Goal: Information Seeking & Learning: Learn about a topic

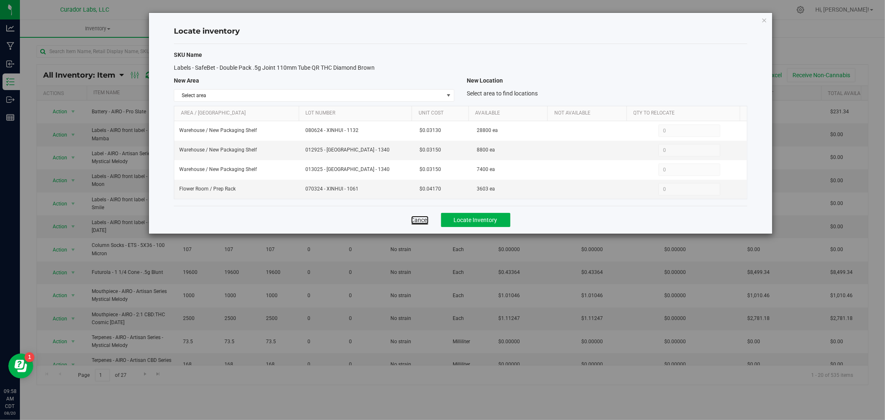
click at [415, 220] on link "Cancel" at bounding box center [419, 220] width 17 height 8
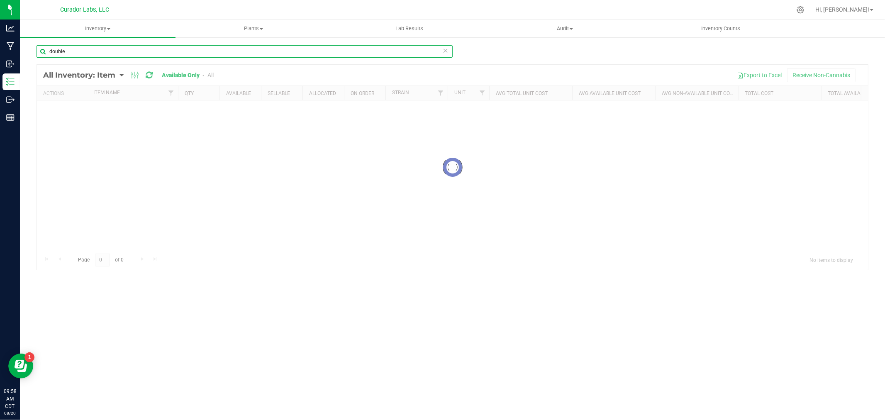
click at [115, 52] on input "double" at bounding box center [245, 51] width 416 height 12
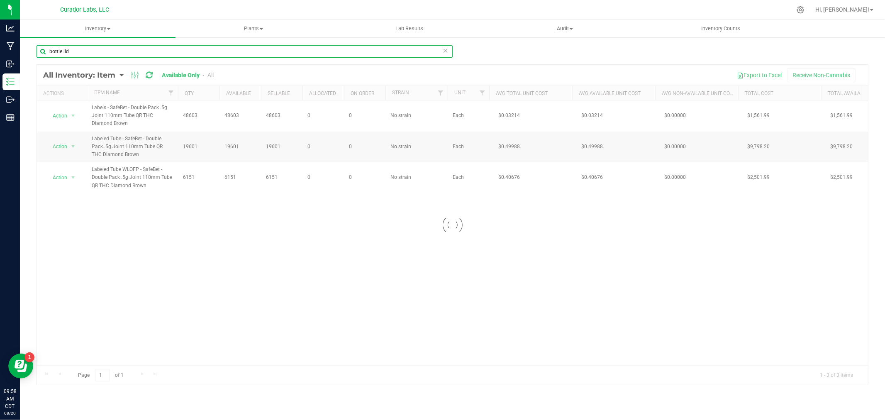
type input "bottle lid"
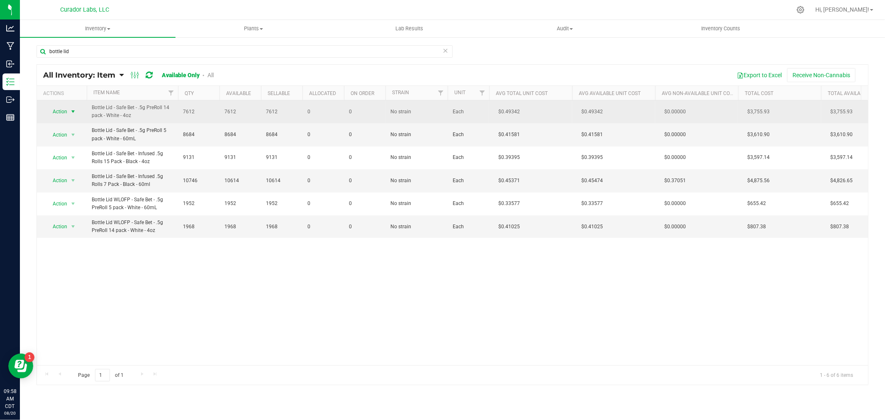
click at [71, 114] on span "select" at bounding box center [73, 111] width 7 height 7
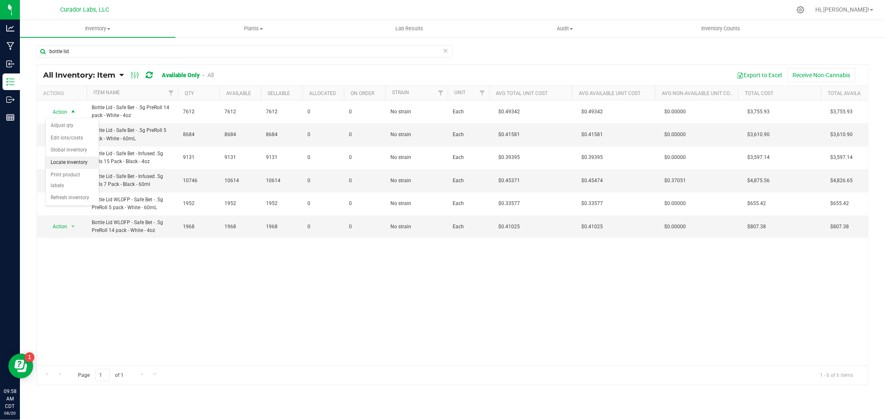
click at [73, 159] on li "Locate inventory" at bounding box center [72, 162] width 53 height 12
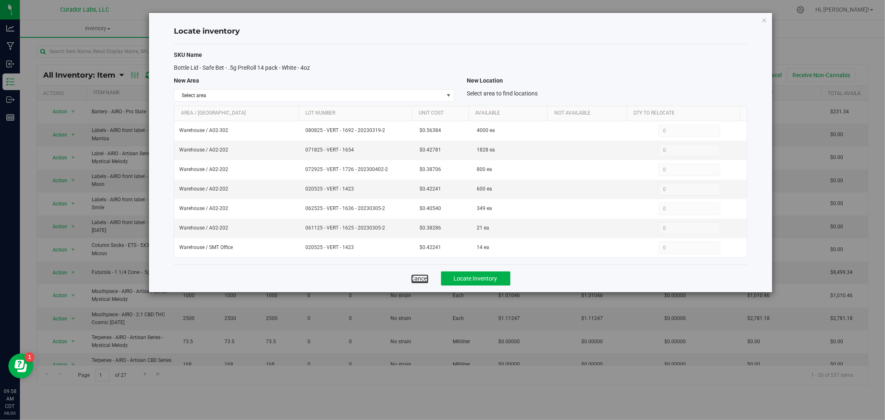
click at [423, 279] on link "Cancel" at bounding box center [419, 278] width 17 height 8
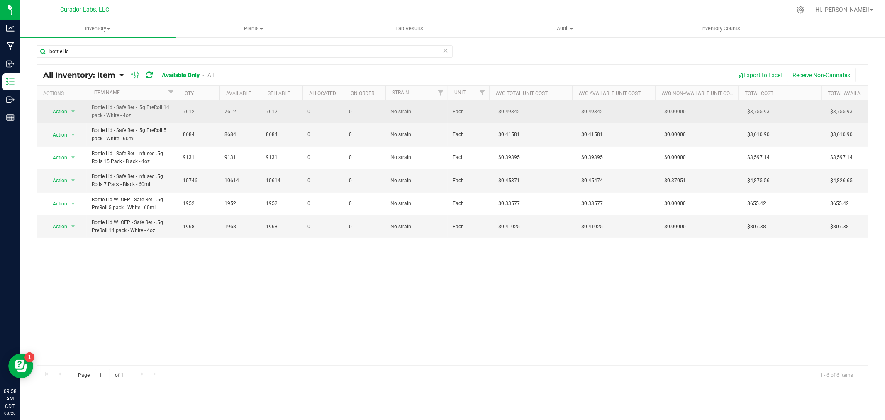
drag, startPoint x: 144, startPoint y: 140, endPoint x: 88, endPoint y: 114, distance: 62.6
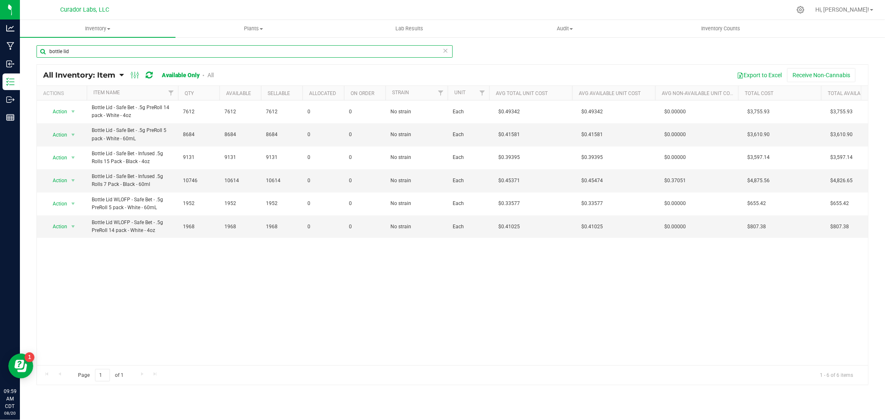
drag, startPoint x: 100, startPoint y: 53, endPoint x: 62, endPoint y: 55, distance: 37.4
click at [62, 55] on input "bottle lid" at bounding box center [245, 51] width 416 height 12
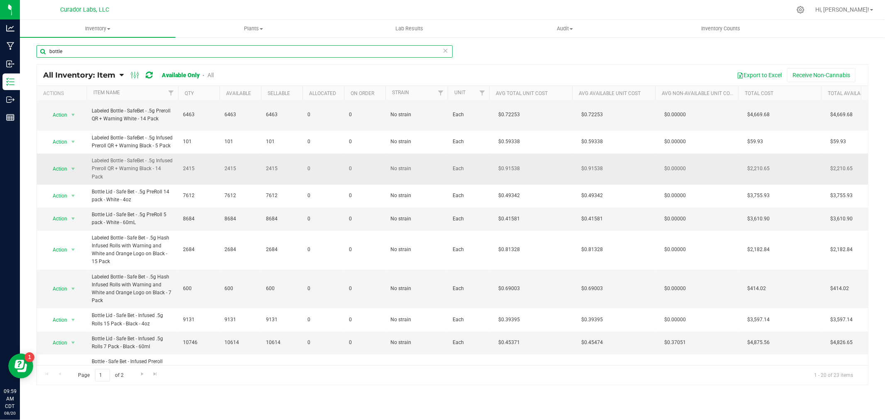
scroll to position [138, 0]
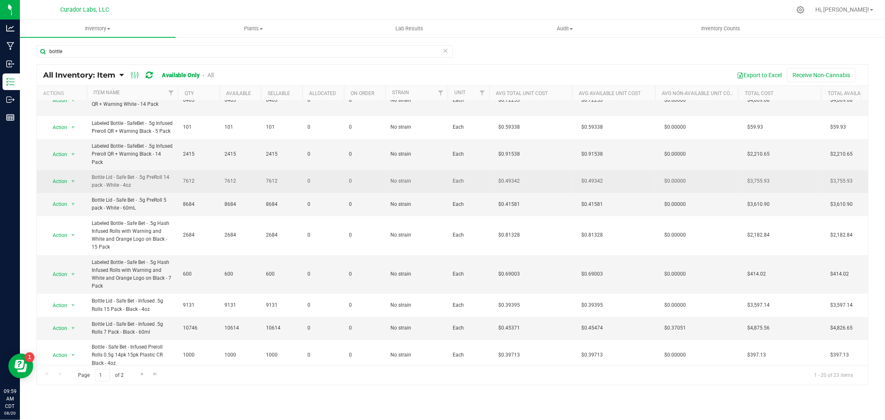
drag, startPoint x: 135, startPoint y: 195, endPoint x: 90, endPoint y: 191, distance: 45.8
click at [90, 191] on td "Bottle Lid - Safe Bet - .5g PreRoll 14 pack - White - 4oz" at bounding box center [132, 181] width 91 height 23
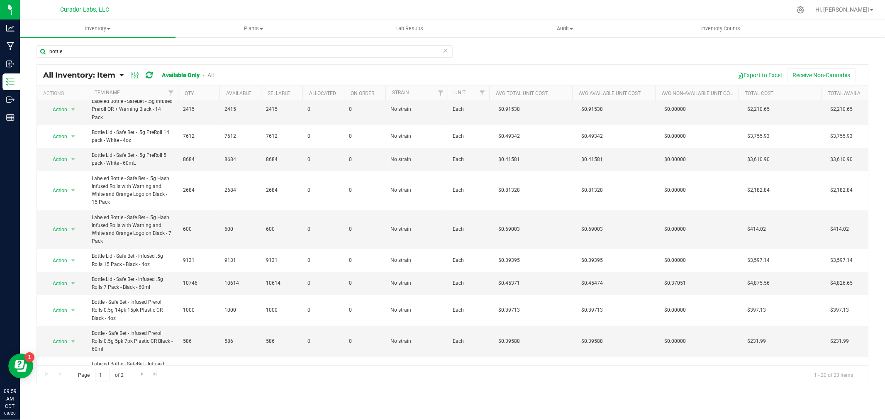
scroll to position [45, 0]
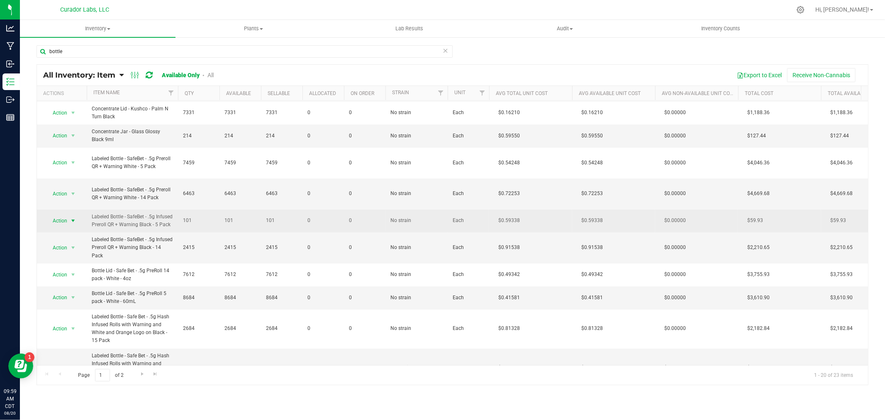
drag, startPoint x: 107, startPoint y: 232, endPoint x: 73, endPoint y: 220, distance: 36.0
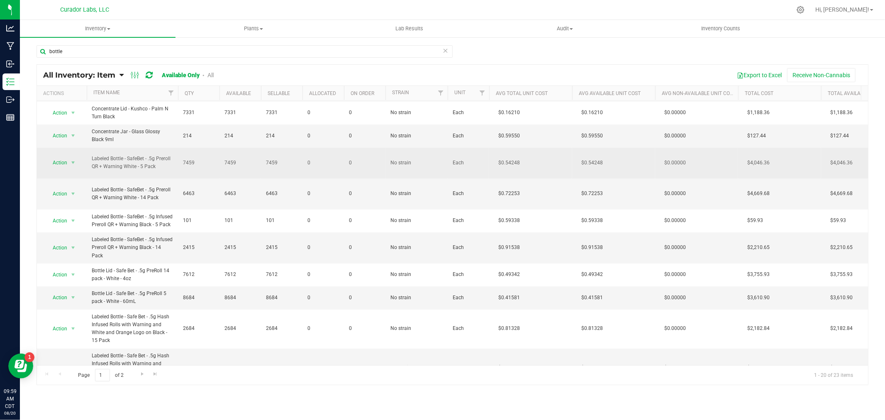
drag, startPoint x: 160, startPoint y: 167, endPoint x: 92, endPoint y: 162, distance: 68.7
click at [92, 162] on span "Labeled Bottle - SafeBet - .5g Preroll QR + Warning White - 5 Pack" at bounding box center [132, 163] width 81 height 16
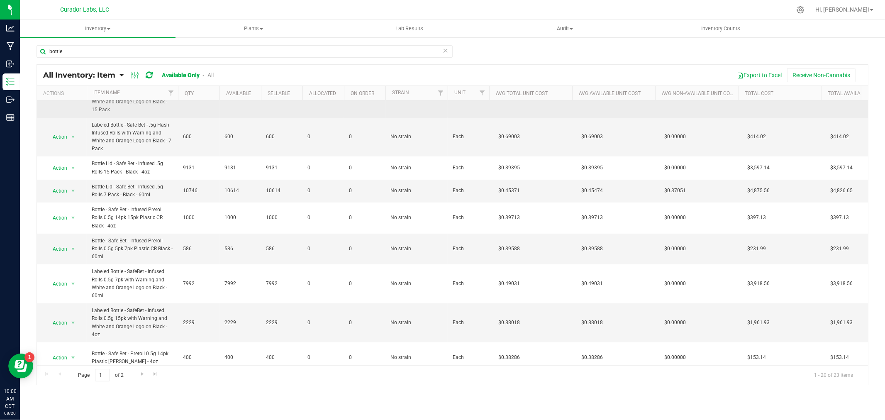
scroll to position [322, 0]
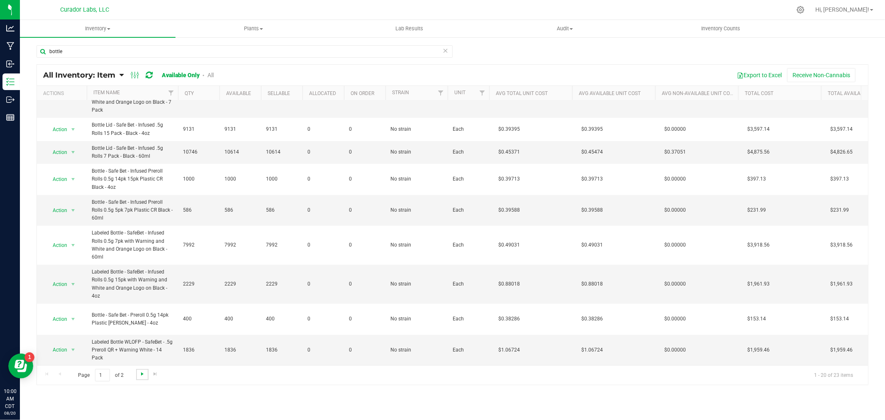
click at [139, 374] on span "Go to the next page" at bounding box center [142, 374] width 7 height 7
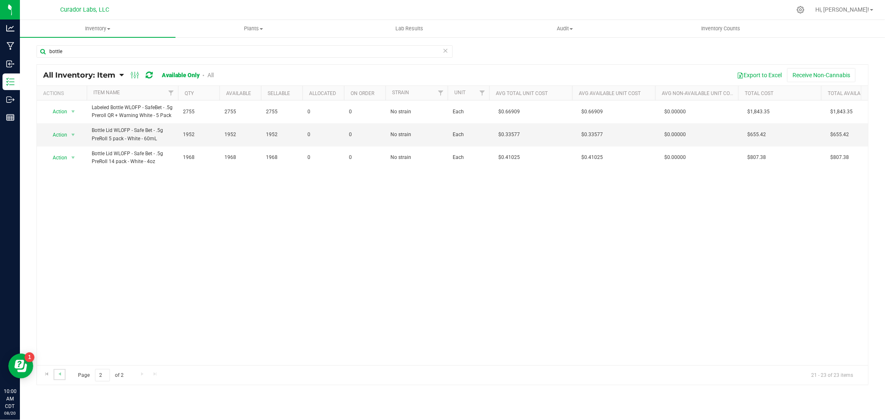
click at [59, 378] on link "Go to the previous page" at bounding box center [60, 374] width 12 height 11
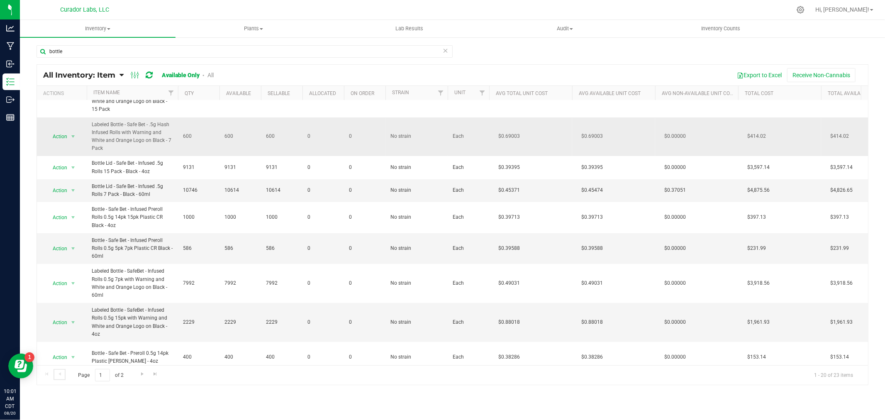
scroll to position [276, 0]
click at [98, 48] on input "bottle" at bounding box center [245, 51] width 416 height 12
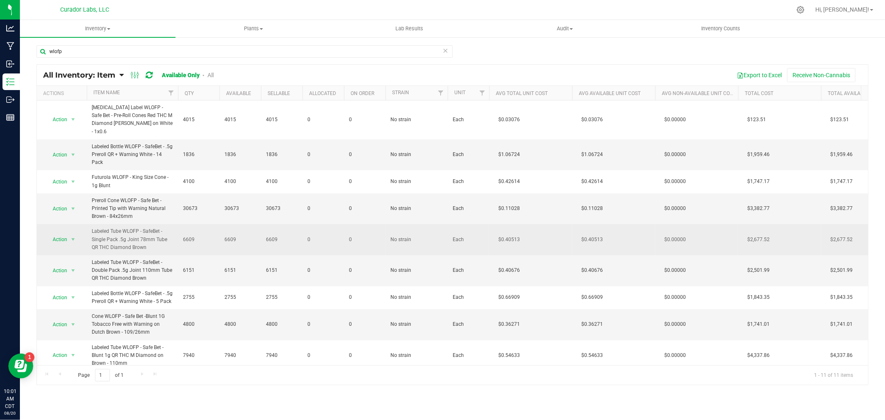
drag, startPoint x: 137, startPoint y: 348, endPoint x: 92, endPoint y: 218, distance: 137.1
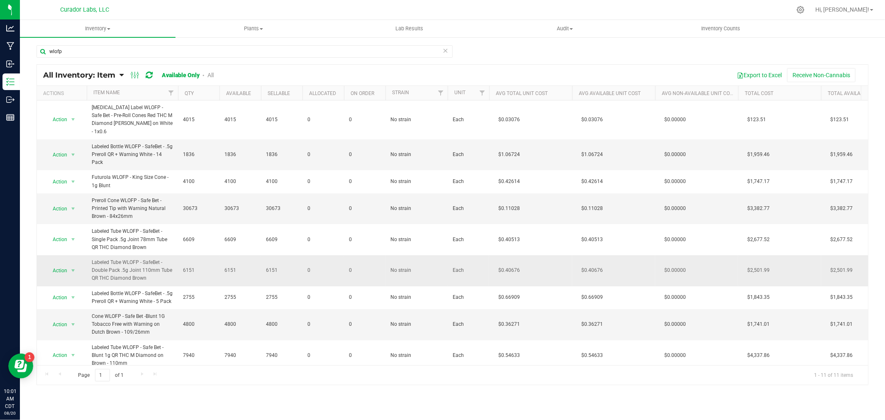
click at [119, 259] on span "Labeled Tube WLOFP - SafeBet - Double Pack .5g Joint 110mm Tube QR THC Diamond …" at bounding box center [132, 271] width 81 height 24
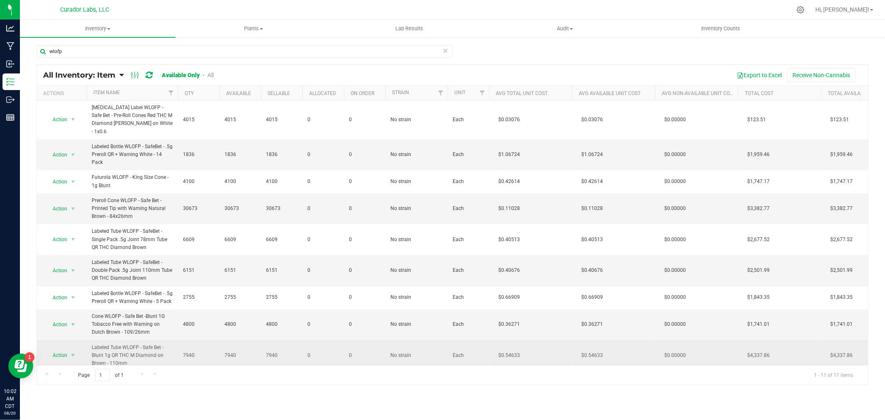
drag, startPoint x: 134, startPoint y: 347, endPoint x: 89, endPoint y: 337, distance: 45.9
click at [89, 340] on td "Labeled Tube WLOFP - Safe Bet - Blunt 1g QR THC M Diamond on Brown - 110mm" at bounding box center [132, 355] width 91 height 31
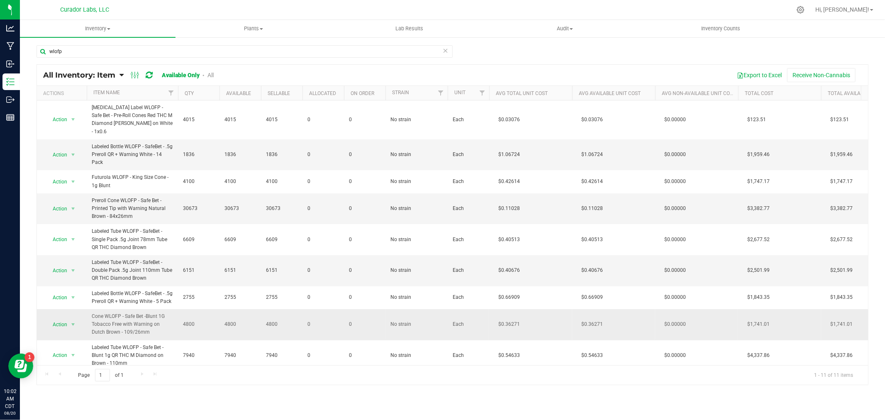
click at [109, 321] on td "Cone WLOFP - Safe Bet -Blunt 1G Tobacco Free with Warning on Dutch Brown - 109/…" at bounding box center [132, 324] width 91 height 31
click at [143, 48] on input "wlofp" at bounding box center [245, 51] width 416 height 12
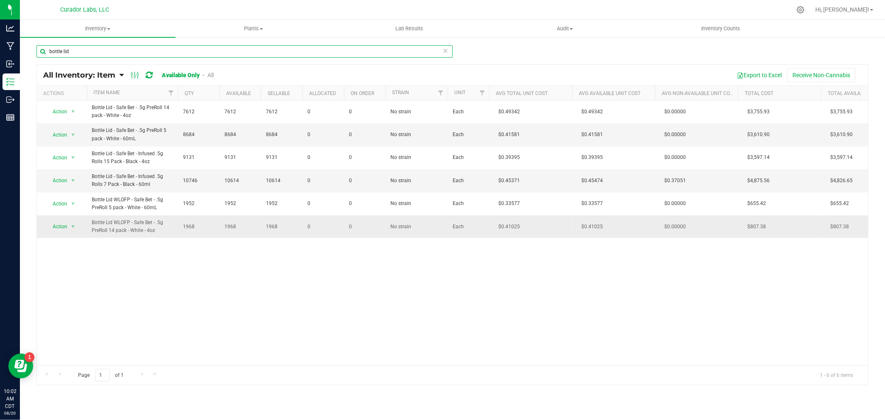
type input "bottle lid"
drag, startPoint x: 156, startPoint y: 232, endPoint x: 89, endPoint y: 227, distance: 67.4
click at [89, 227] on td "Bottle Lid WLOFP - Safe Bet - .5g PreRoll 14 pack - White - 4oz" at bounding box center [132, 226] width 91 height 22
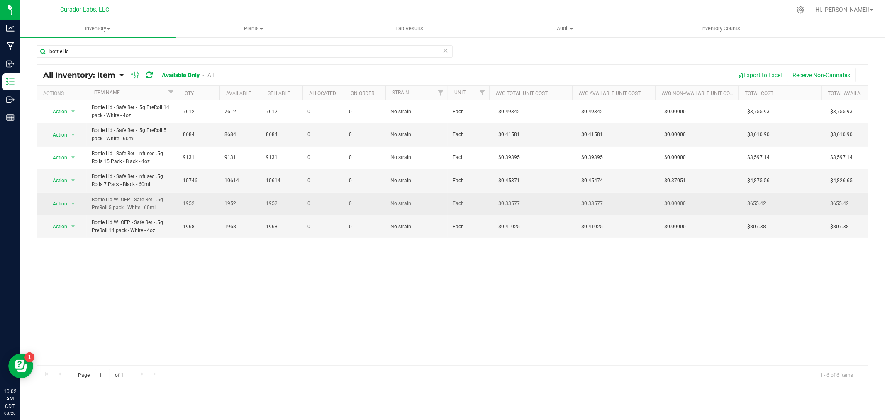
click at [131, 208] on span "Bottle Lid WLOFP - Safe Bet - .5g PreRoll 5 pack - White - 60mL" at bounding box center [132, 204] width 81 height 16
click at [73, 201] on span "select" at bounding box center [73, 203] width 7 height 7
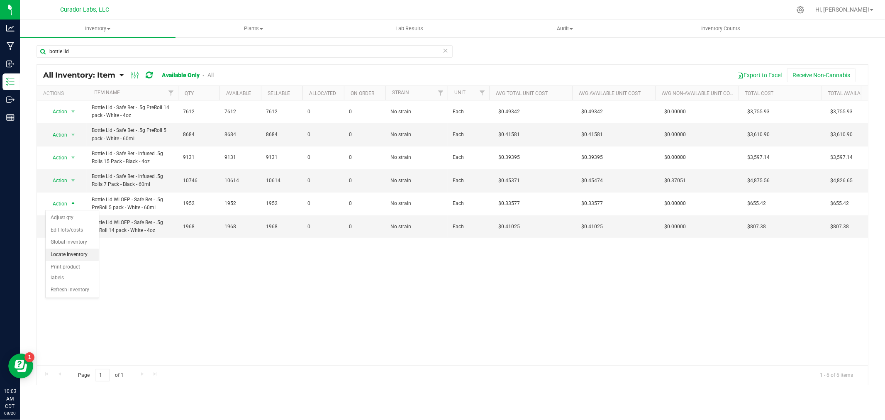
click at [70, 252] on li "Locate inventory" at bounding box center [72, 255] width 53 height 12
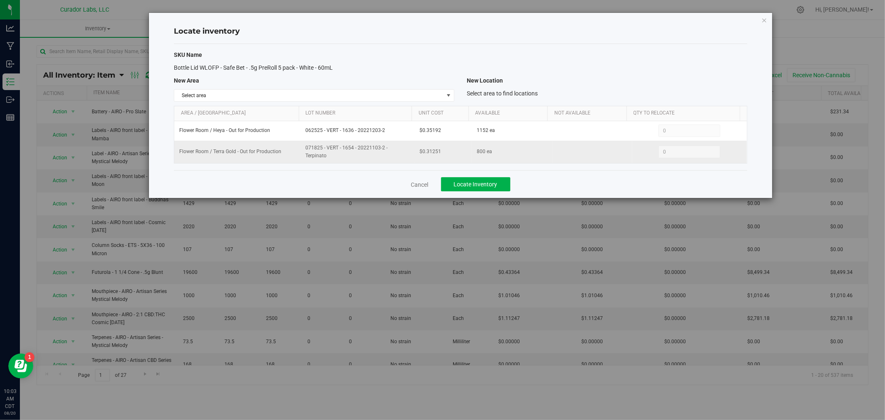
drag, startPoint x: 406, startPoint y: 152, endPoint x: 300, endPoint y: 158, distance: 106.4
click at [301, 158] on td "071825 - VERT - 1654 - 20221103-2 - Terpinato" at bounding box center [358, 152] width 115 height 22
drag, startPoint x: 217, startPoint y: 66, endPoint x: 206, endPoint y: 76, distance: 14.7
click at [200, 67] on span "Bottle Lid WLOFP - Safe Bet - .5g PreRoll 5 pack - White - 60mL" at bounding box center [253, 67] width 159 height 7
click at [375, 156] on td "071825 - VERT - 1654 - 20221103-2 - Terpinato" at bounding box center [358, 152] width 115 height 22
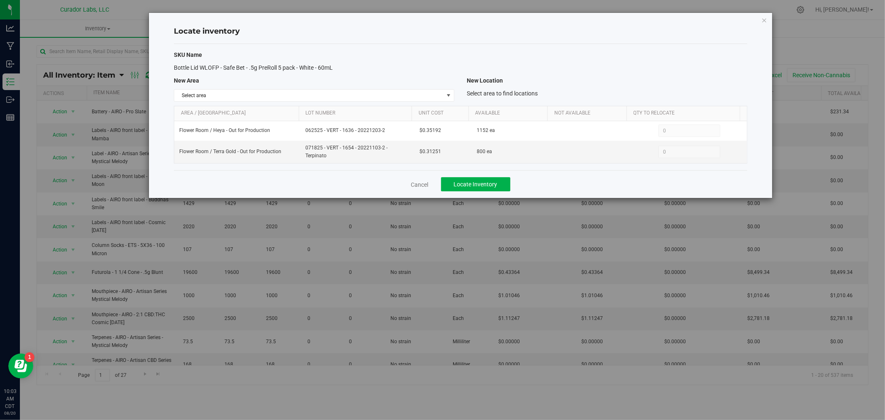
drag, startPoint x: 335, startPoint y: 66, endPoint x: 169, endPoint y: 68, distance: 165.6
click at [169, 68] on div "Bottle Lid WLOFP - Safe Bet - .5g PreRoll 5 pack - White - 60mL" at bounding box center [314, 68] width 293 height 9
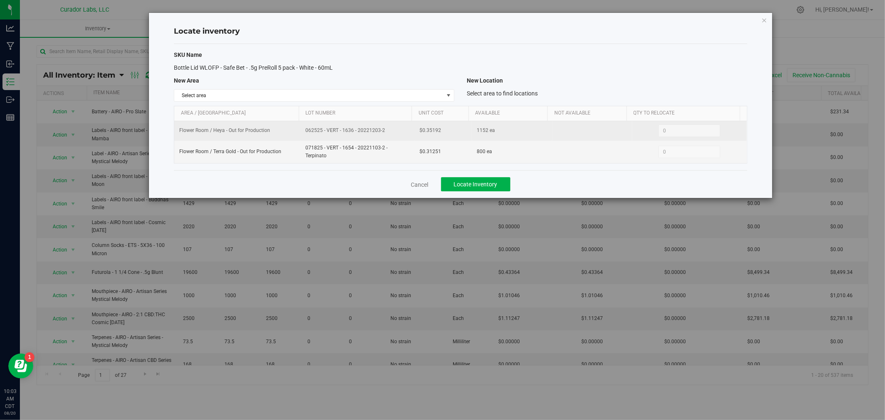
copy span "Bottle Lid WLOFP - Safe Bet - .5g PreRoll 5 pack - White - 60mL"
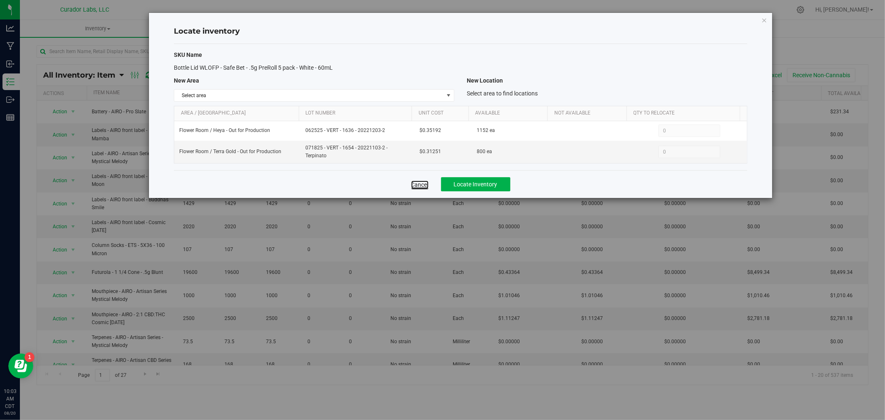
click at [420, 183] on link "Cancel" at bounding box center [419, 185] width 17 height 8
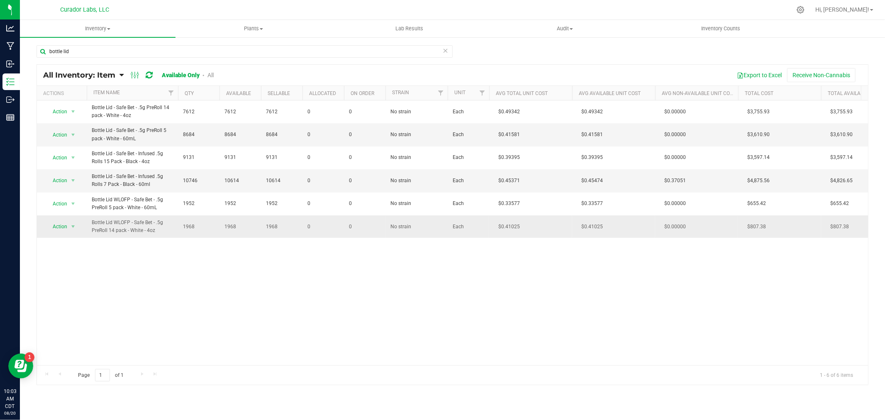
drag, startPoint x: 159, startPoint y: 232, endPoint x: 86, endPoint y: 225, distance: 73.1
copy tr "Action Adjust qty Edit lots/costs Global inventory Locate inventory Print produ…"
click at [150, 232] on span "Bottle Lid WLOFP - Safe Bet - .5g PreRoll 14 pack - White - 4oz" at bounding box center [132, 227] width 81 height 16
click at [95, 48] on input "bottle lid" at bounding box center [245, 51] width 416 height 12
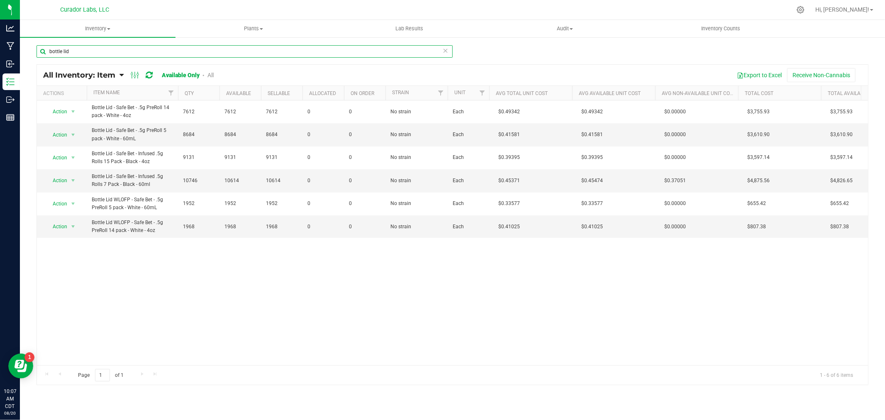
click at [95, 48] on input "bottle lid" at bounding box center [245, 51] width 416 height 12
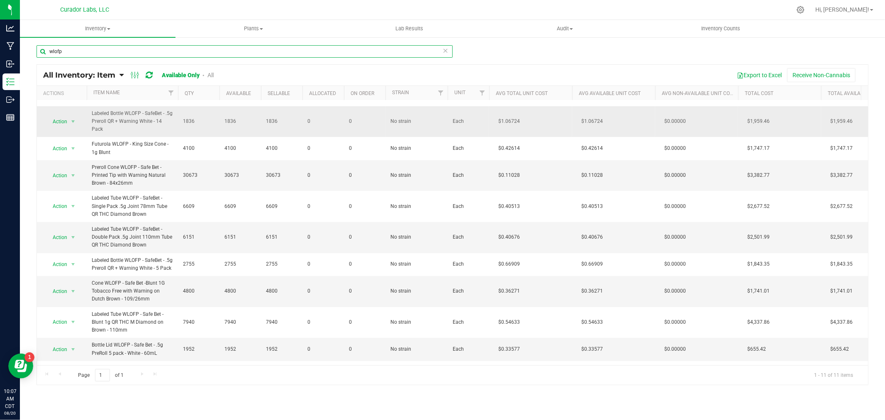
scroll to position [43, 0]
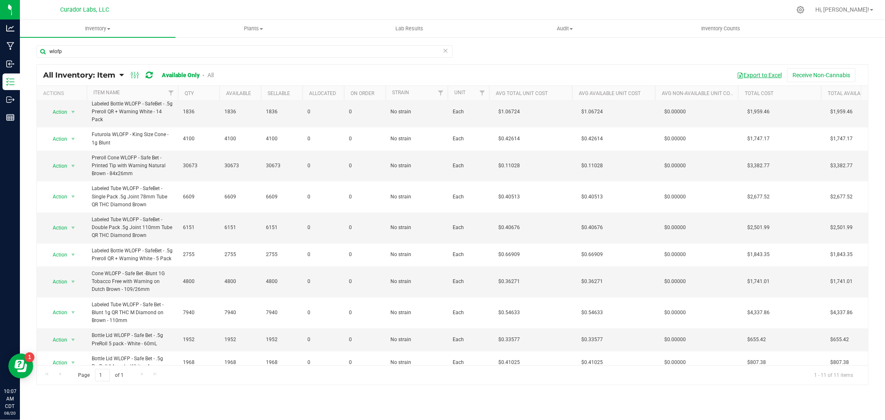
click at [756, 77] on button "Export to Excel" at bounding box center [760, 75] width 56 height 14
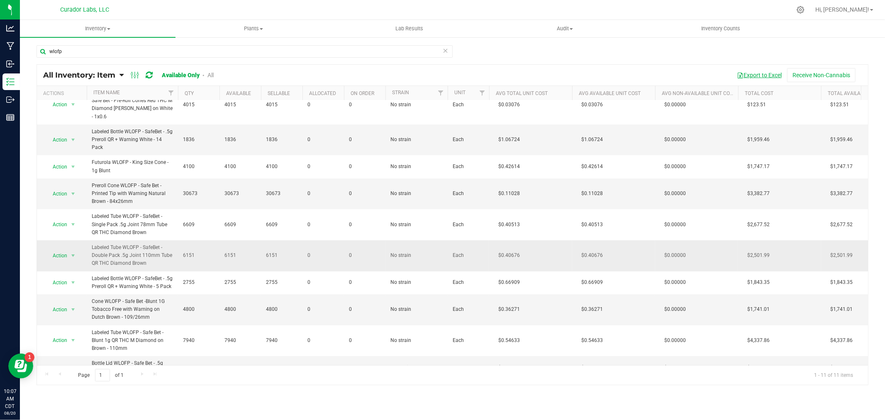
scroll to position [0, 0]
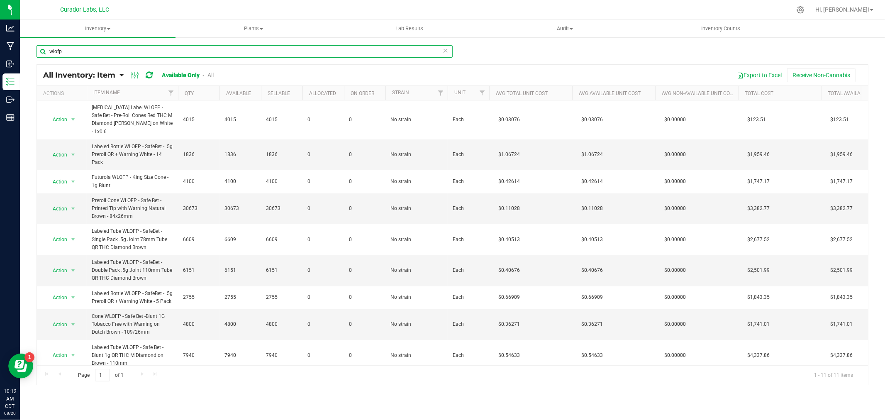
click at [190, 49] on input "wlofp" at bounding box center [245, 51] width 416 height 12
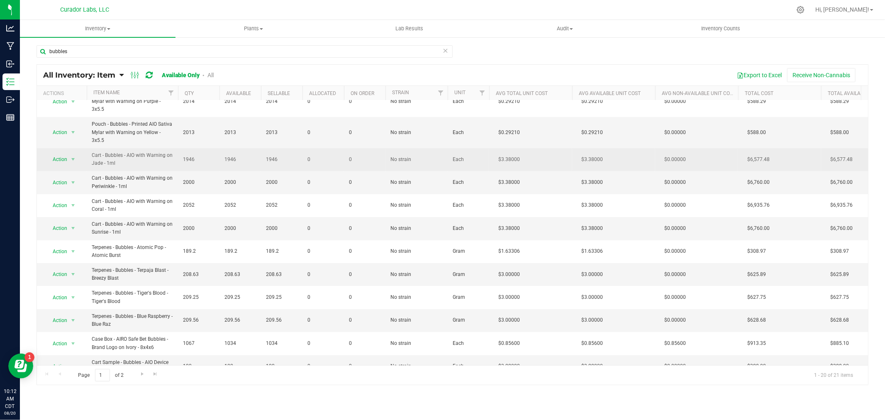
scroll to position [46, 0]
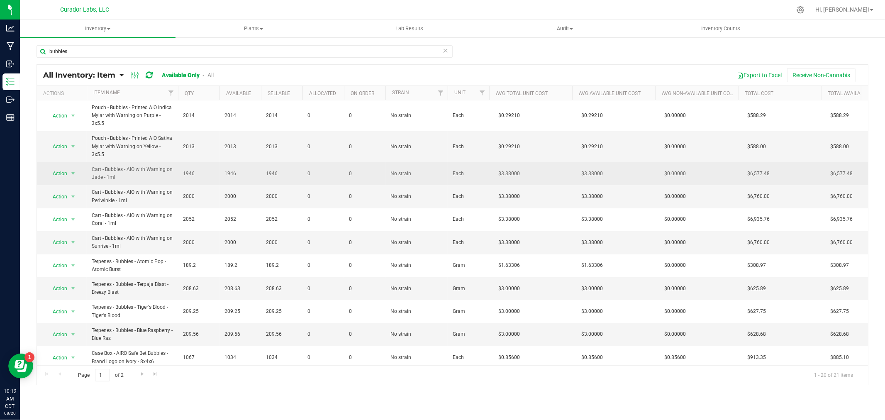
drag, startPoint x: 119, startPoint y: 160, endPoint x: 92, endPoint y: 152, distance: 28.2
click at [92, 166] on span "Cart - Bubbles - AIO with Warning on Jade - 1ml" at bounding box center [132, 174] width 81 height 16
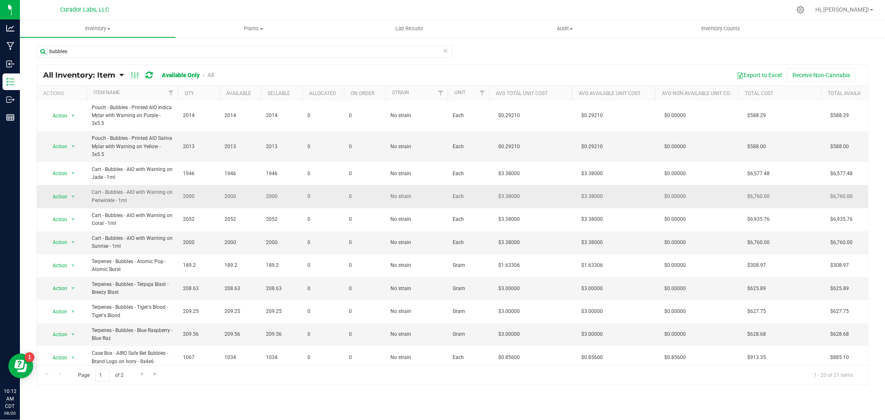
drag, startPoint x: 138, startPoint y: 188, endPoint x: 84, endPoint y: 174, distance: 55.7
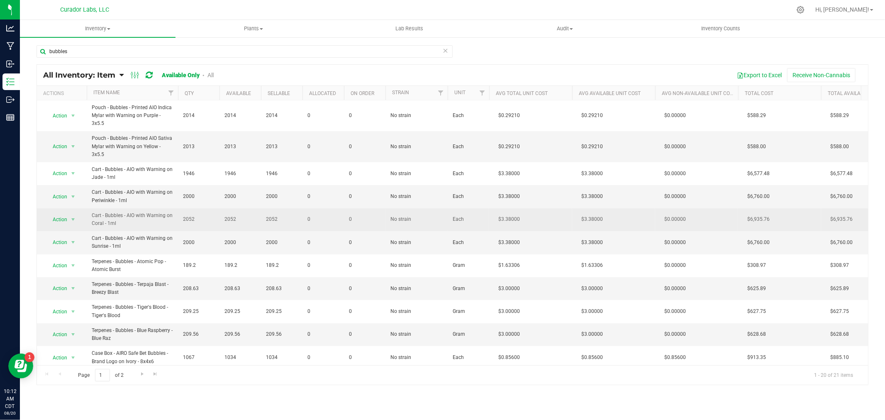
drag, startPoint x: 93, startPoint y: 210, endPoint x: 88, endPoint y: 205, distance: 7.1
click at [88, 208] on td "Cart - Bubbles - AIO with Warning on Coral - 1ml" at bounding box center [132, 219] width 91 height 23
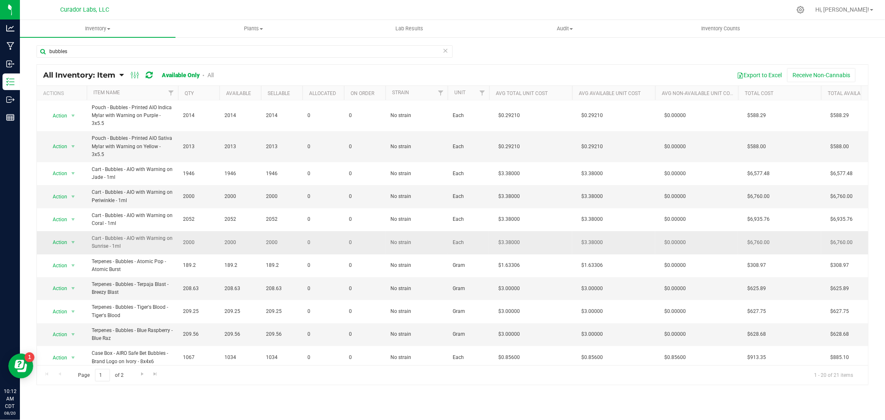
drag, startPoint x: 96, startPoint y: 227, endPoint x: 88, endPoint y: 223, distance: 9.1
click at [88, 231] on td "Cart - Bubbles - AIO with Warning on Sunrise - 1ml" at bounding box center [132, 242] width 91 height 23
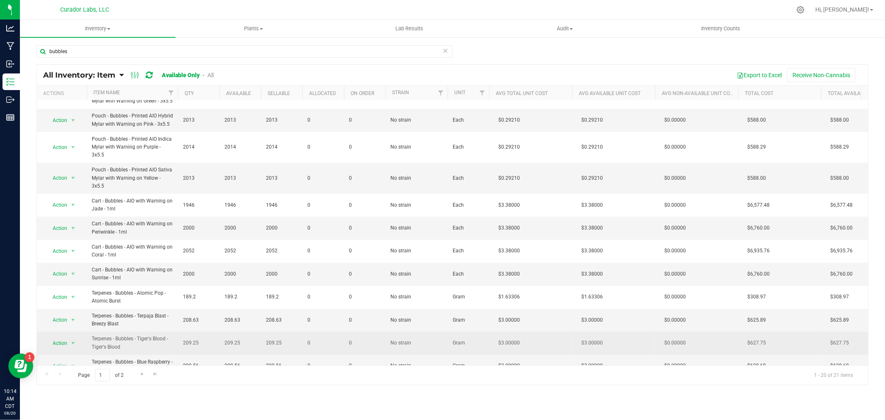
scroll to position [0, 0]
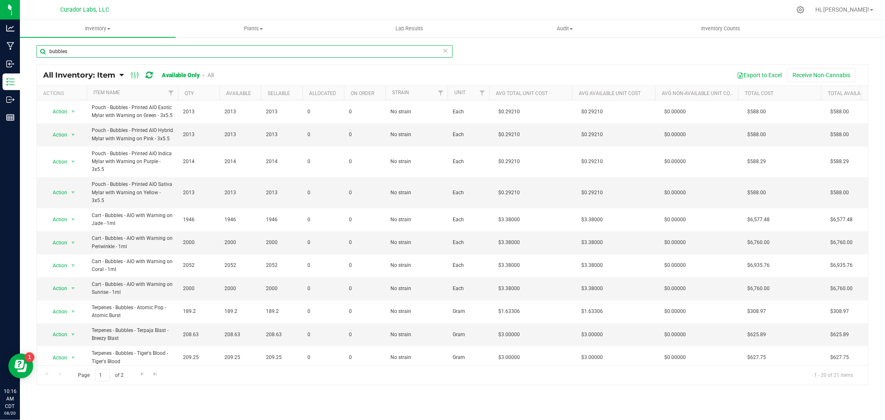
click at [112, 54] on input "bubbles" at bounding box center [245, 51] width 416 height 12
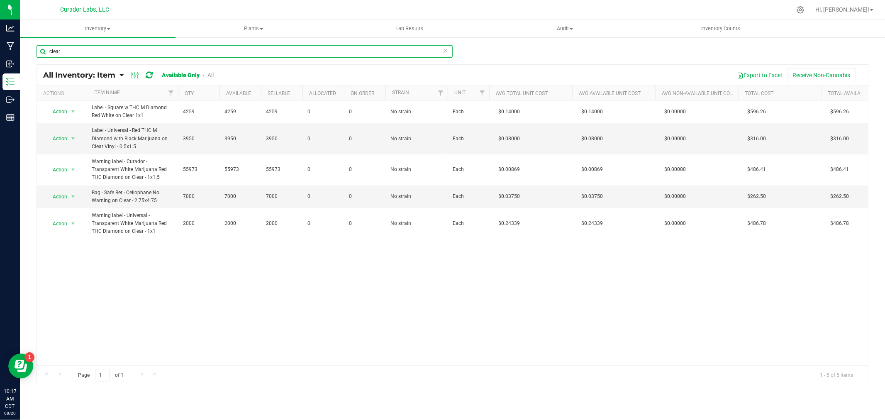
type input "clear"
